Goal: Task Accomplishment & Management: Use online tool/utility

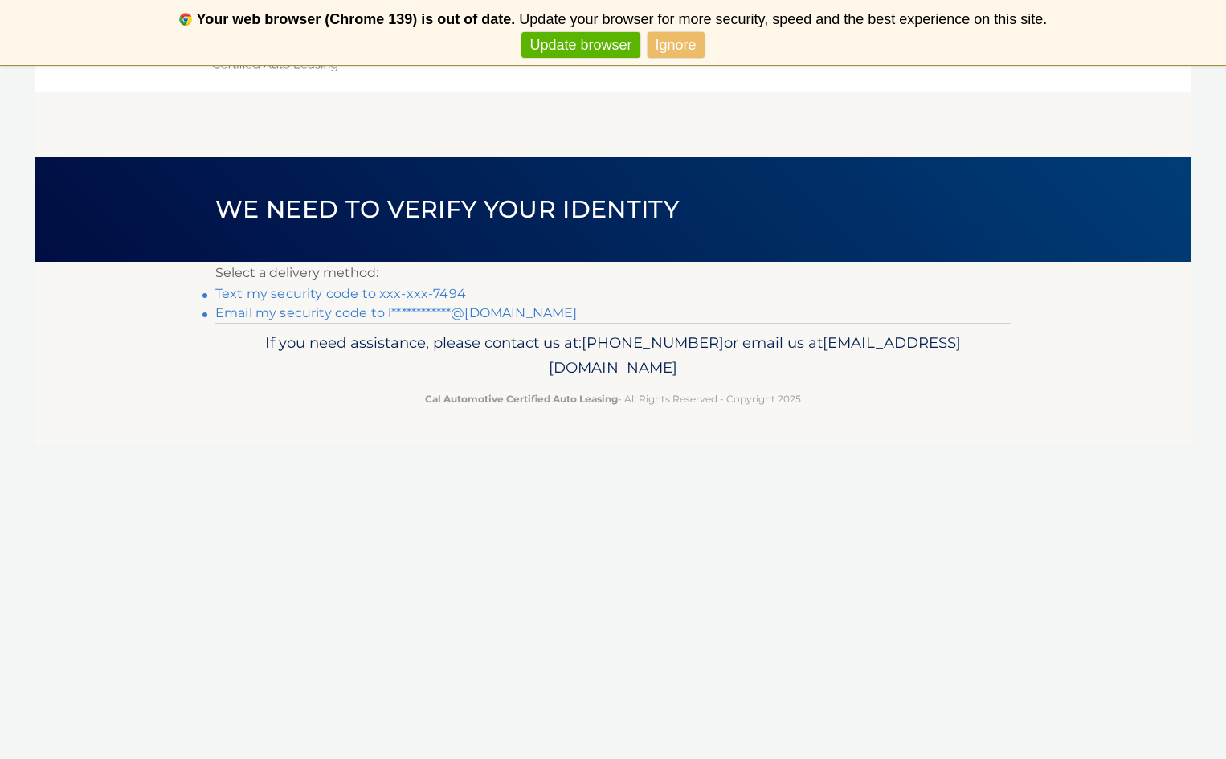
click at [394, 290] on link "Text my security code to xxx-xxx-7494" at bounding box center [340, 293] width 251 height 15
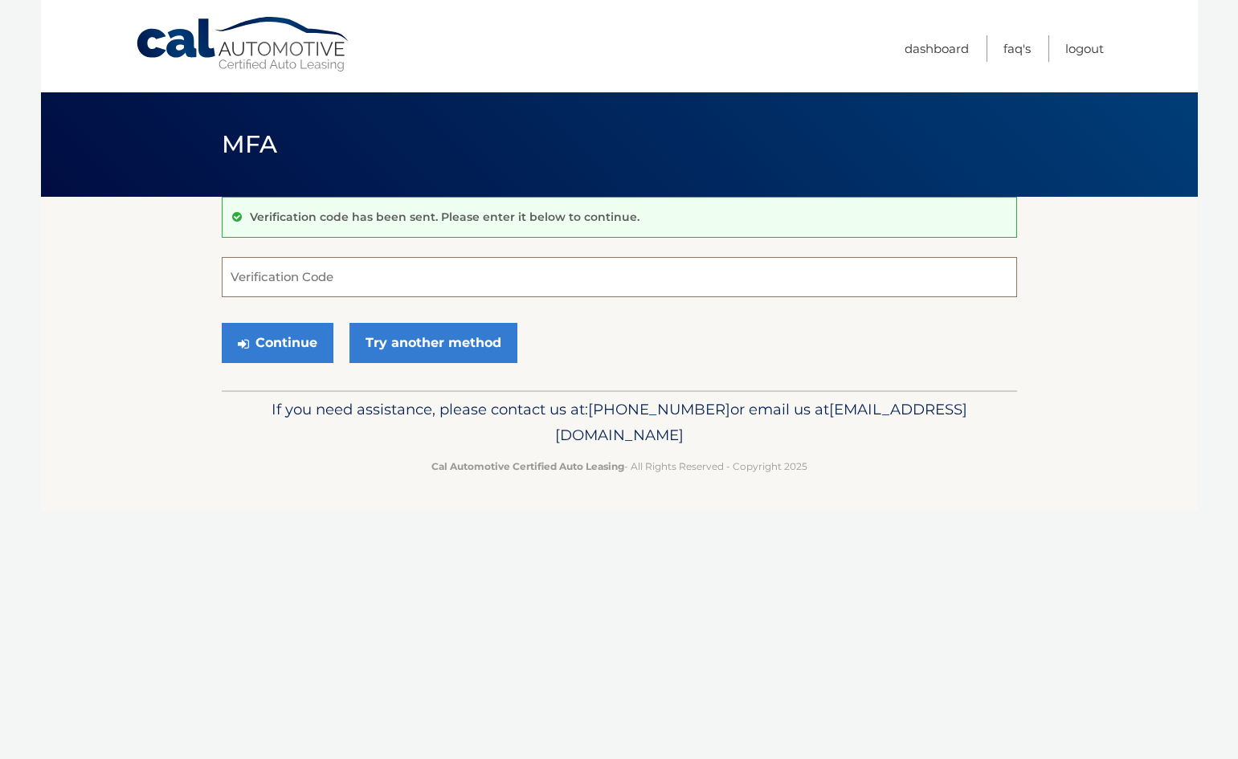
click at [302, 278] on input "Verification Code" at bounding box center [619, 277] width 795 height 40
click at [243, 279] on input "521838" at bounding box center [619, 277] width 795 height 40
type input "241838"
click at [222, 323] on button "Continue" at bounding box center [278, 343] width 112 height 40
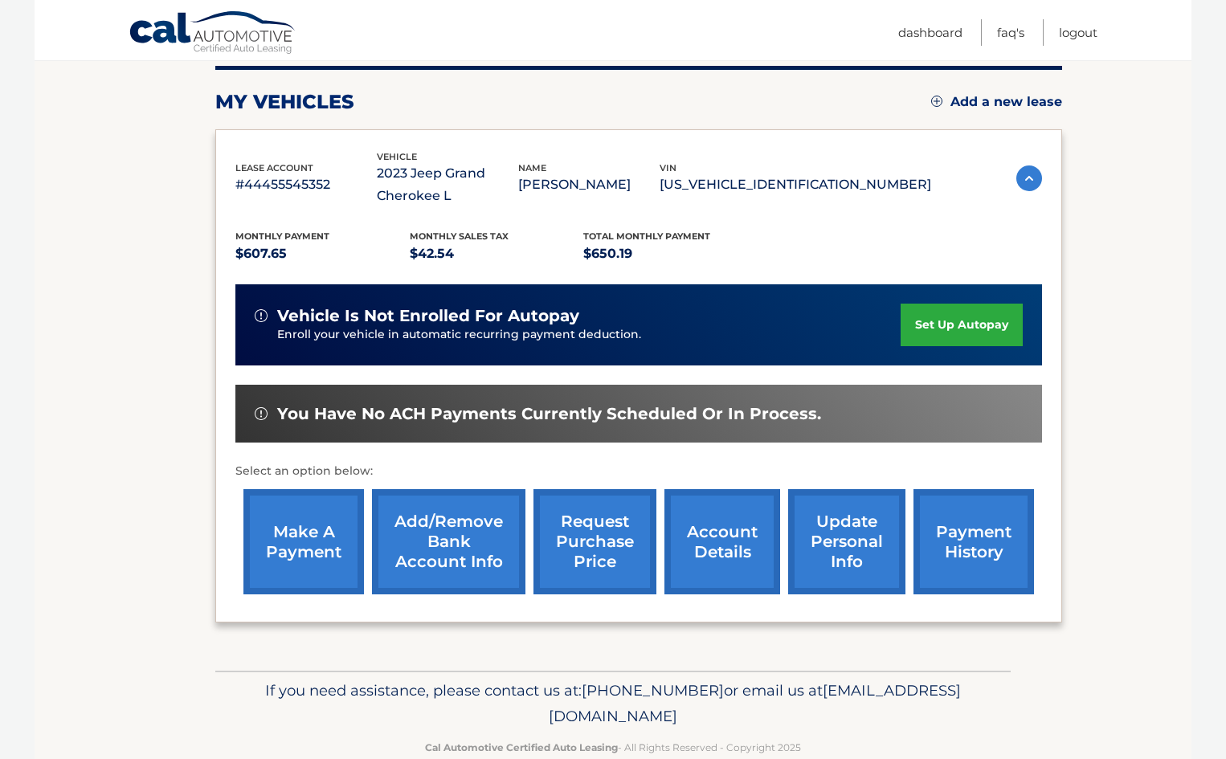
scroll to position [237, 0]
